Goal: Check status

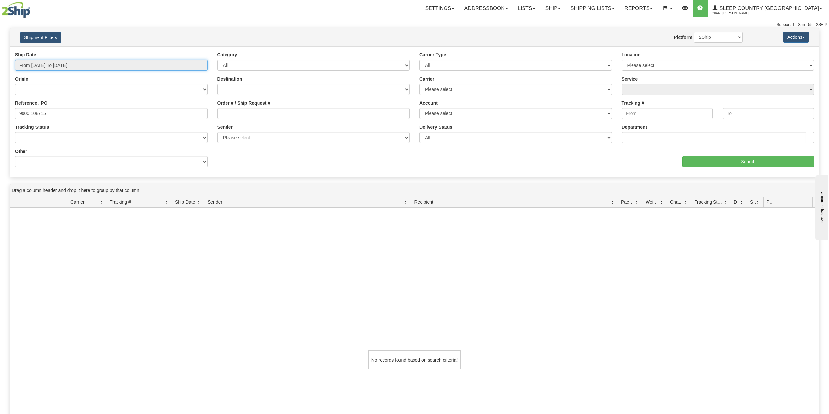
drag, startPoint x: 0, startPoint y: 0, endPoint x: 58, endPoint y: 76, distance: 95.7
click at [57, 65] on input "From 08/25/2025 To 09/23/2025" at bounding box center [111, 65] width 193 height 11
click at [43, 111] on li "Last 30 Days" at bounding box center [44, 112] width 52 height 9
click at [37, 114] on input "9000I108715" at bounding box center [111, 113] width 193 height 11
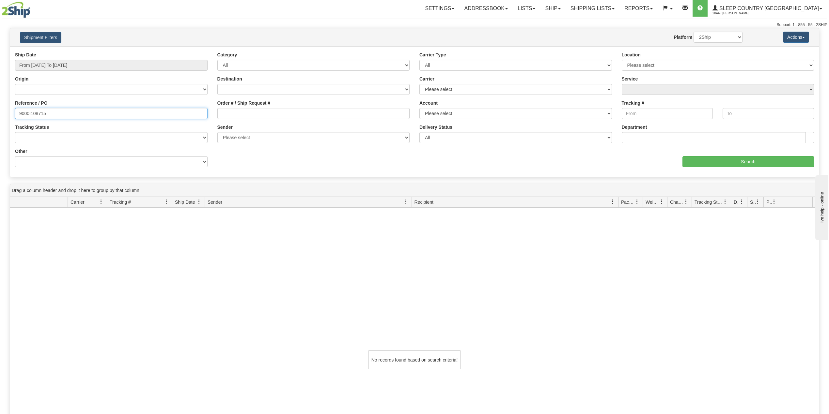
paste input "694"
type input "9000I108694"
click at [725, 160] on input "Search" at bounding box center [747, 161] width 131 height 11
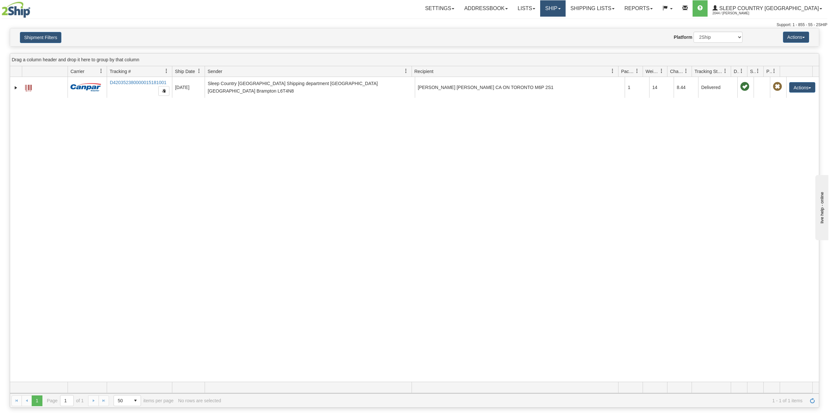
click at [565, 9] on link "Ship" at bounding box center [552, 8] width 25 height 16
click at [559, 33] on span "OnHold / Order Queue" at bounding box center [536, 31] width 46 height 5
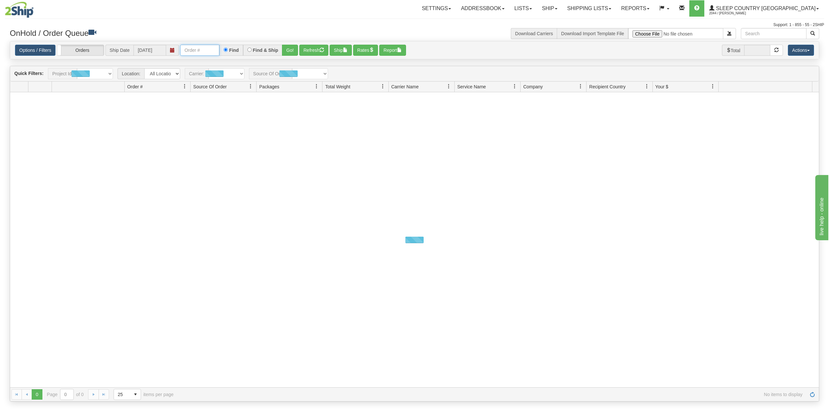
drag, startPoint x: 0, startPoint y: 0, endPoint x: 211, endPoint y: 53, distance: 217.9
click at [201, 46] on input "text" at bounding box center [199, 50] width 39 height 11
paste input "9000I108694"
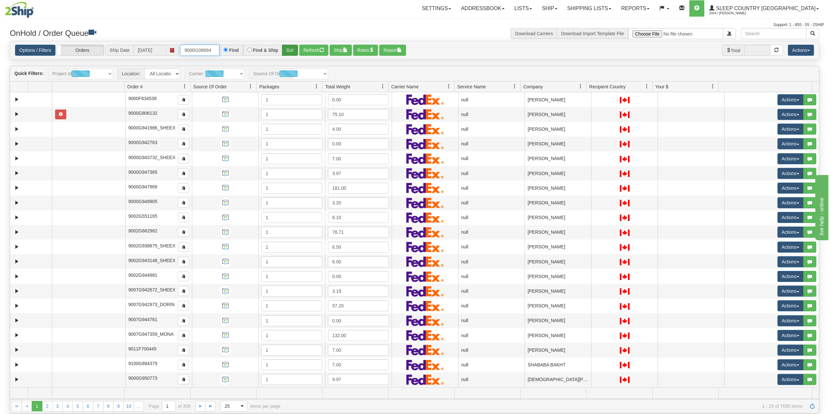
type input "9000I108694"
click at [291, 51] on button "Go!" at bounding box center [290, 50] width 16 height 11
